Goal: Share content

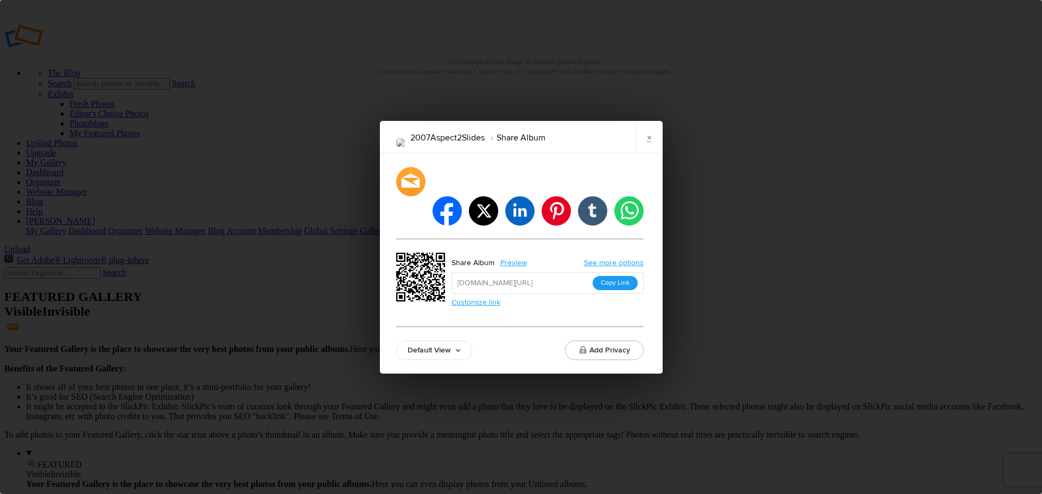
click at [617, 276] on button "Copy Link" at bounding box center [615, 283] width 45 height 14
click at [645, 151] on link "×" at bounding box center [649, 137] width 27 height 33
